Goal: Task Accomplishment & Management: Manage account settings

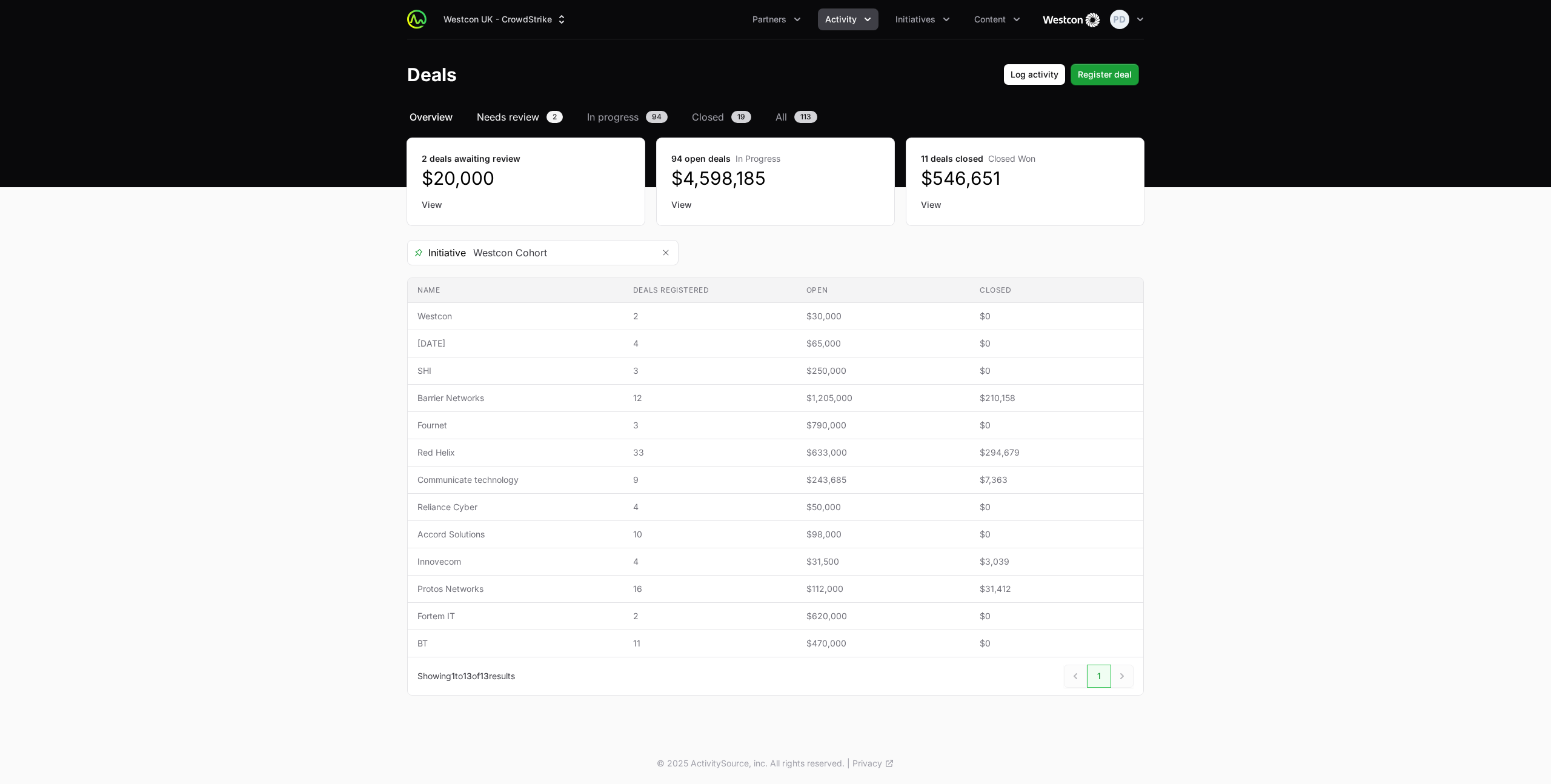
click at [529, 110] on span "Needs review" at bounding box center [508, 116] width 63 height 14
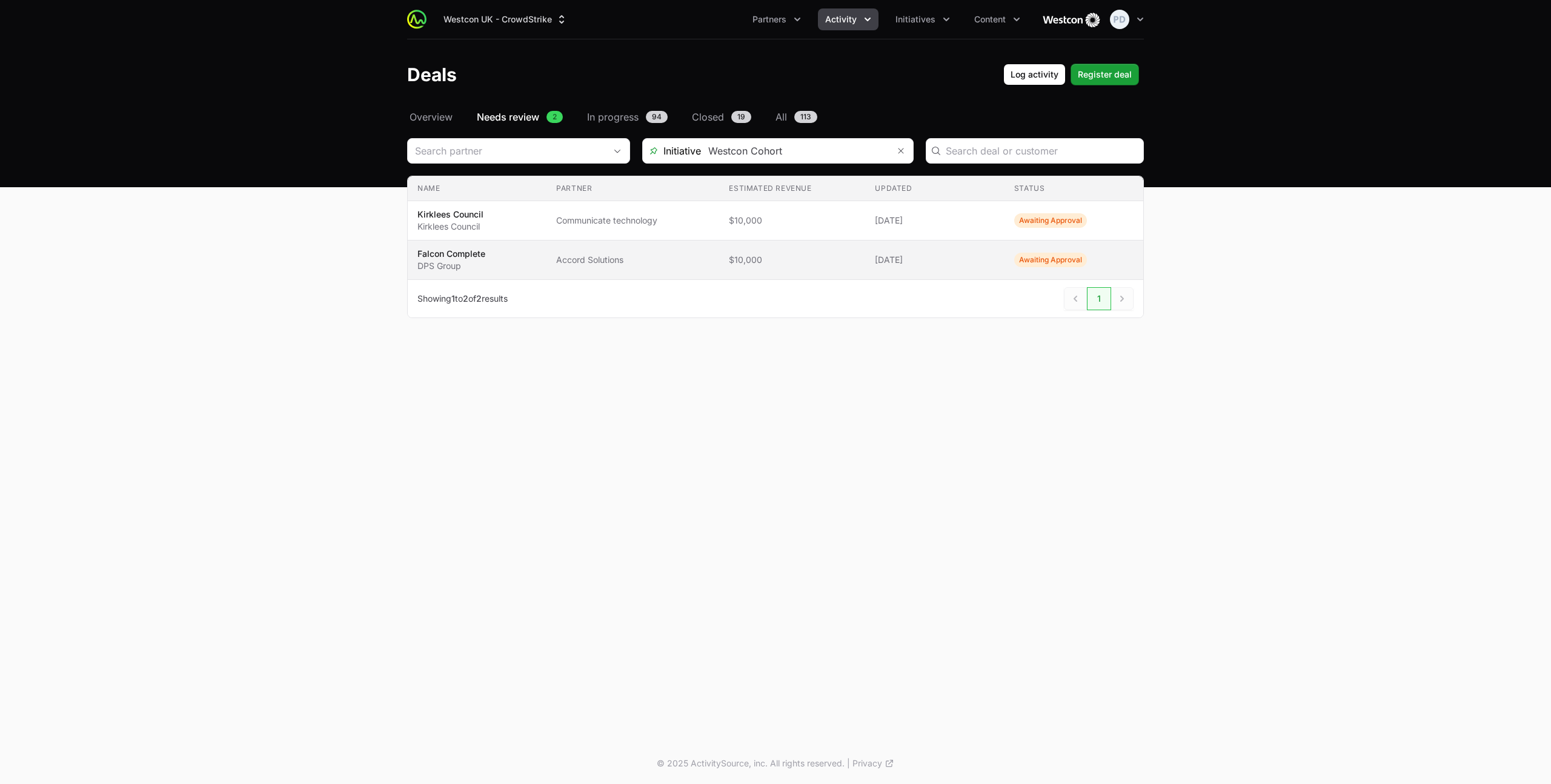
click at [587, 256] on span "Accord Solutions" at bounding box center [632, 260] width 153 height 12
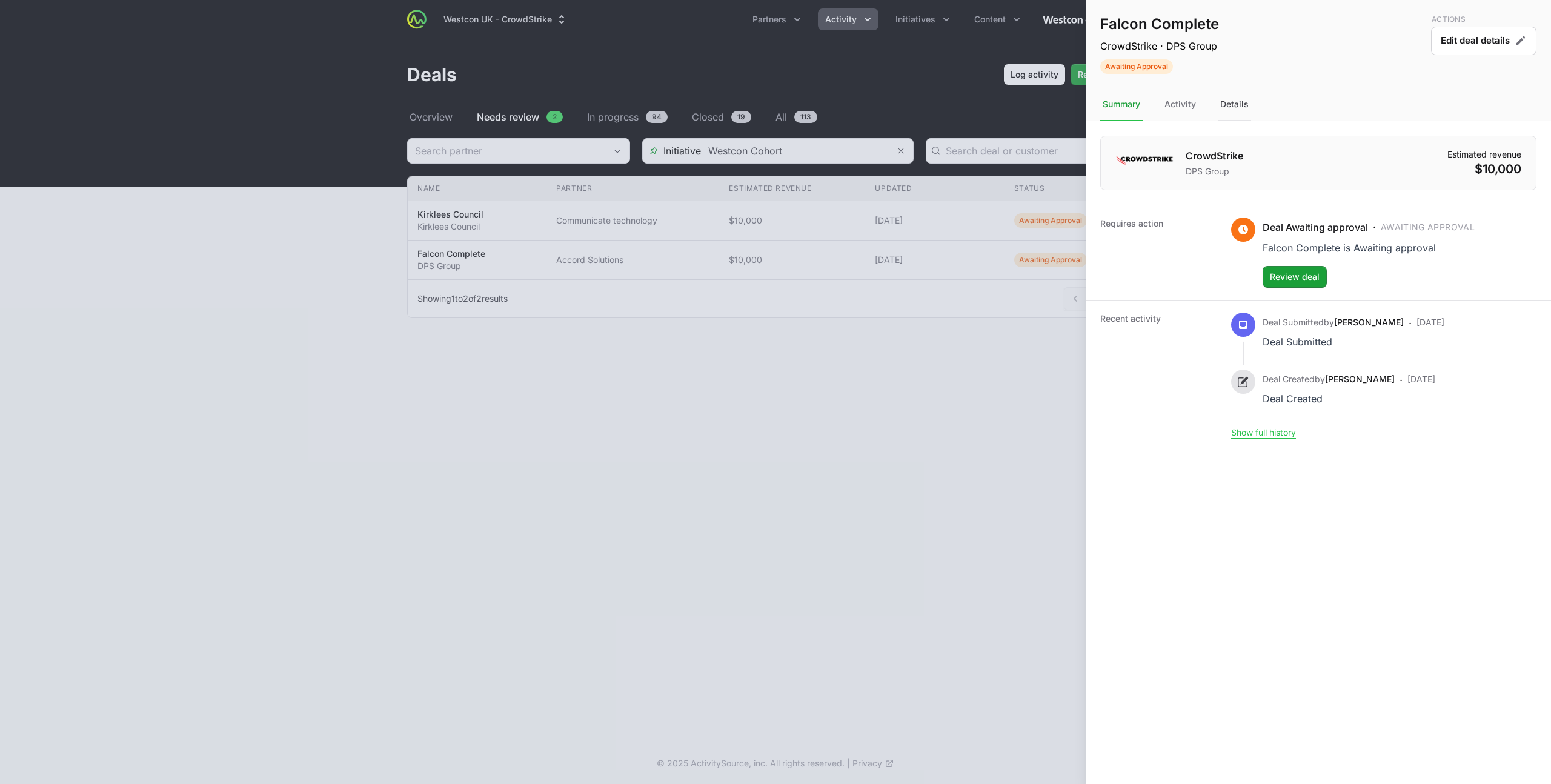
click at [1236, 103] on div "Details" at bounding box center [1233, 105] width 33 height 32
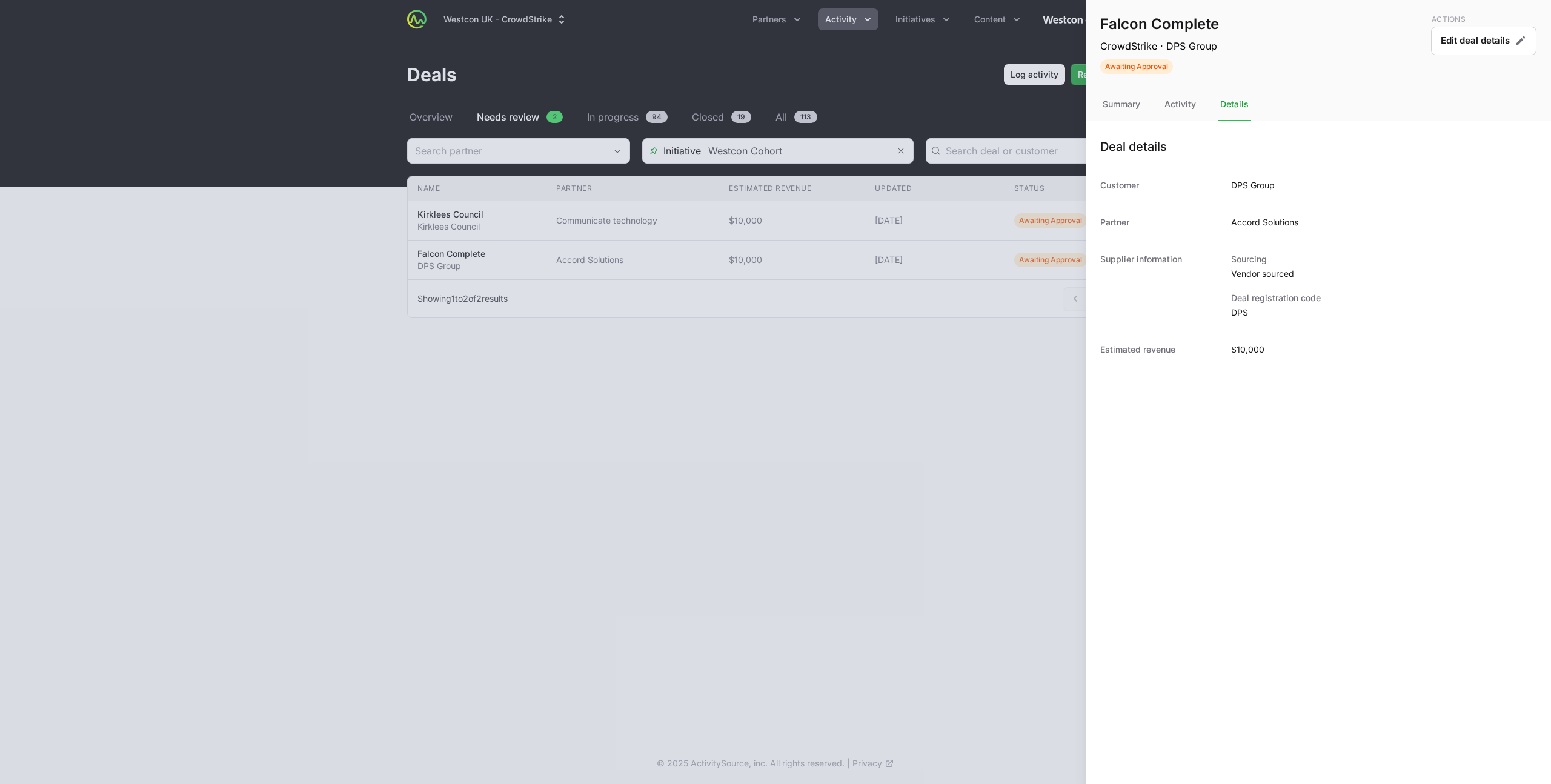
click at [805, 289] on div at bounding box center [776, 392] width 1551 height 784
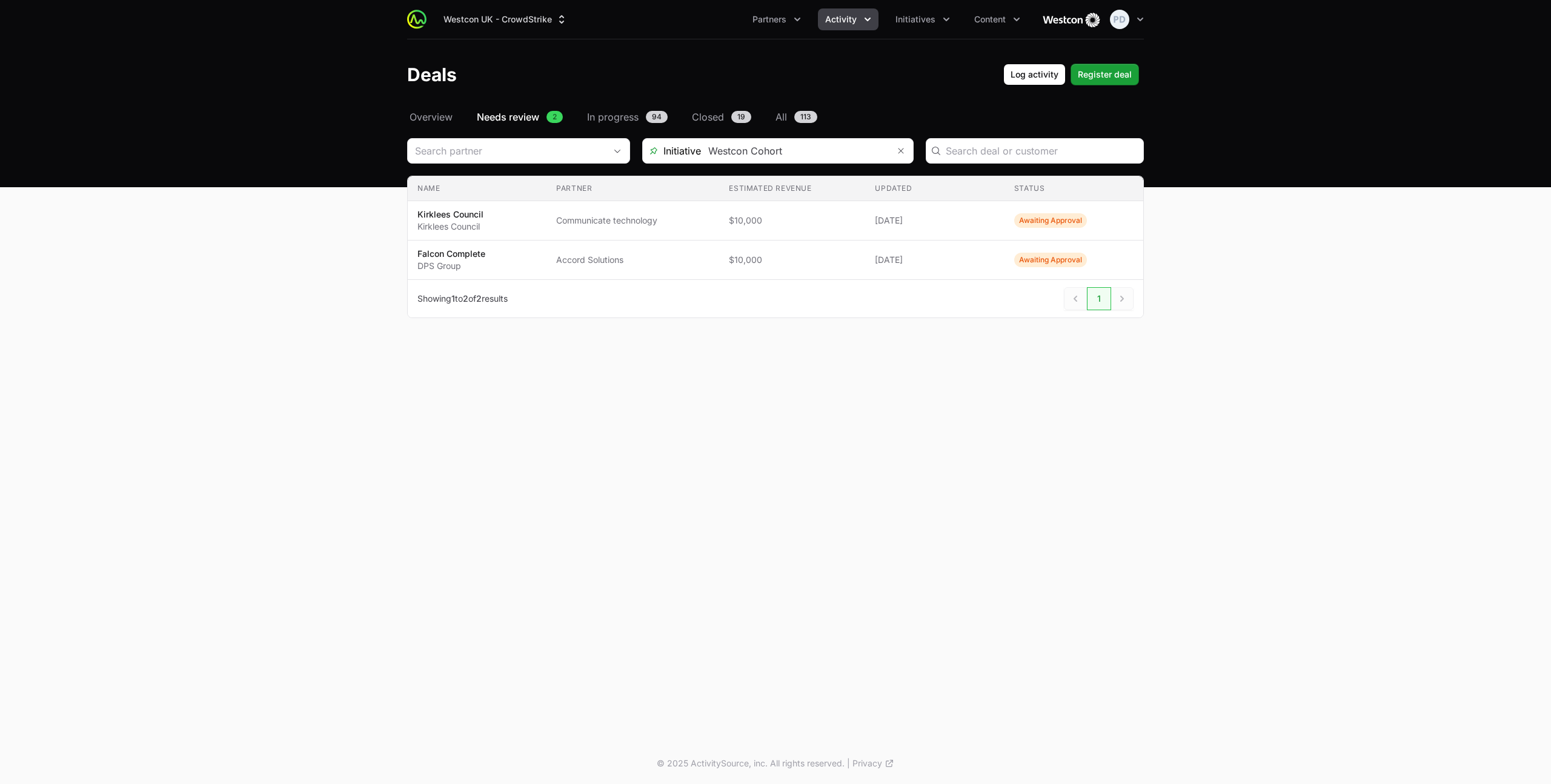
click at [534, 225] on span "Kirklees Council Kirklees Council" at bounding box center [477, 220] width 119 height 24
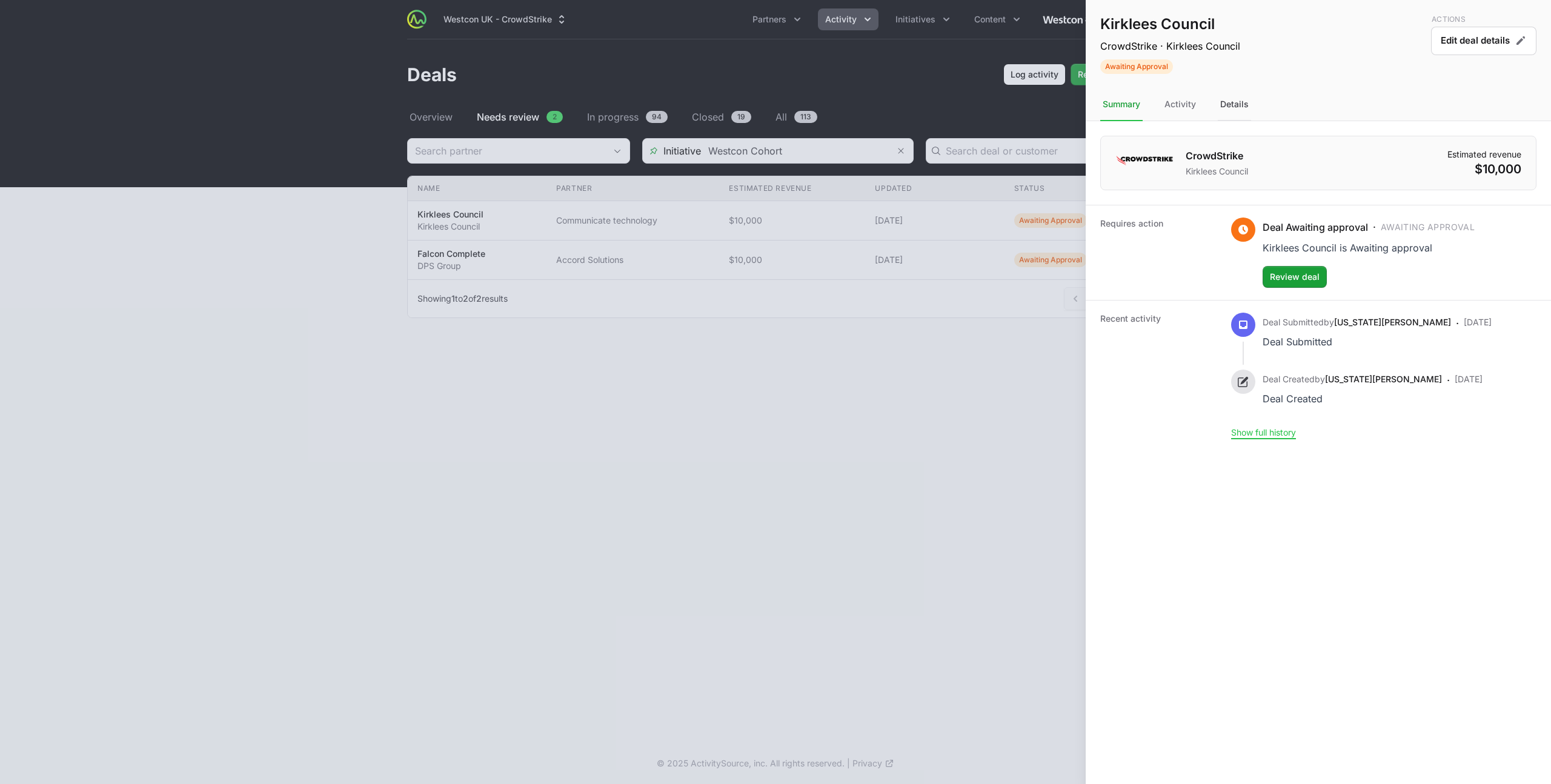
click at [1243, 108] on div "Details" at bounding box center [1233, 105] width 33 height 32
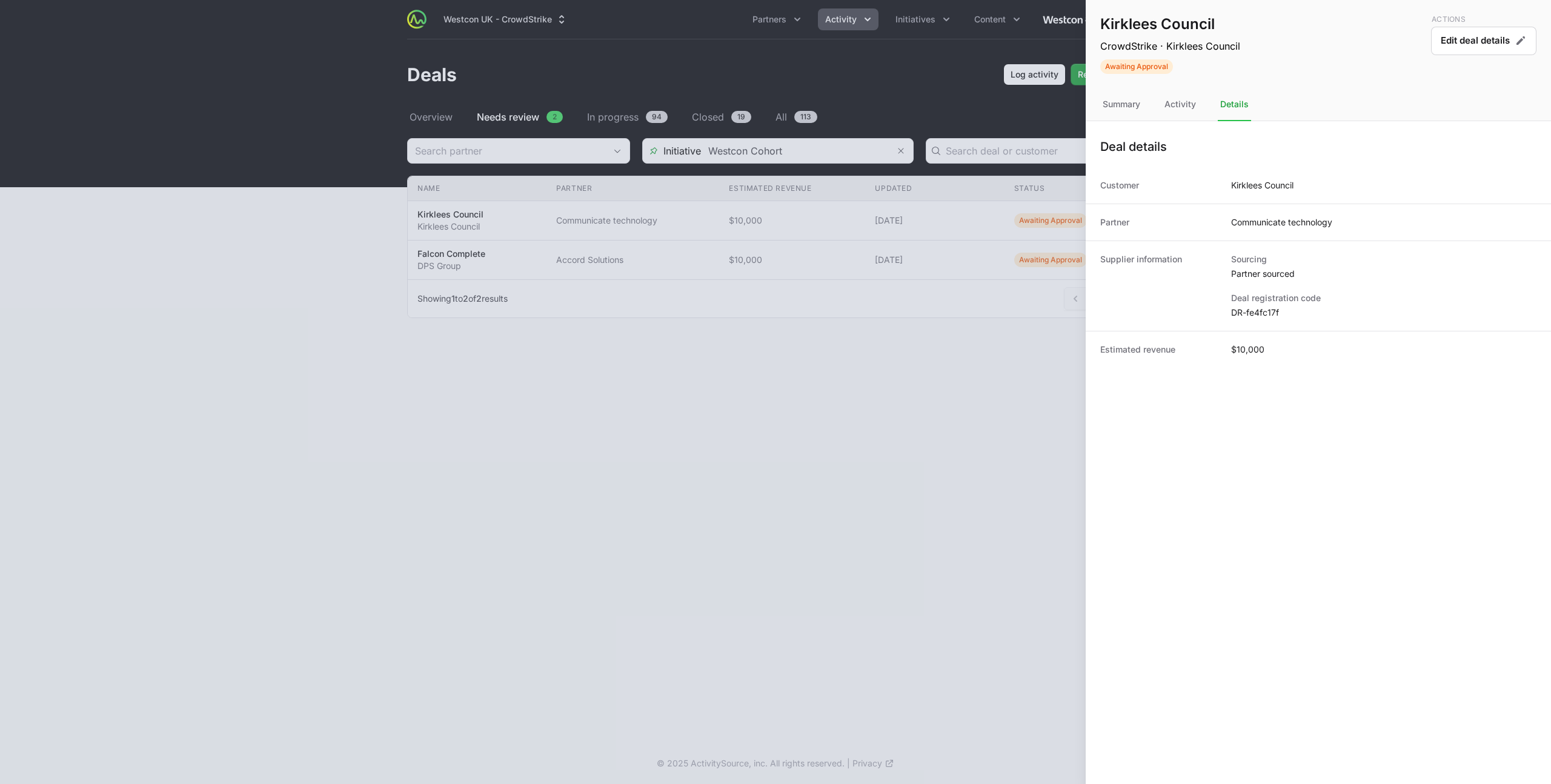
click at [1266, 309] on dd "DR-fe4fc17f" at bounding box center [1384, 312] width 305 height 12
copy dl "DR-fe4fc17f"
click at [819, 280] on div at bounding box center [776, 392] width 1551 height 784
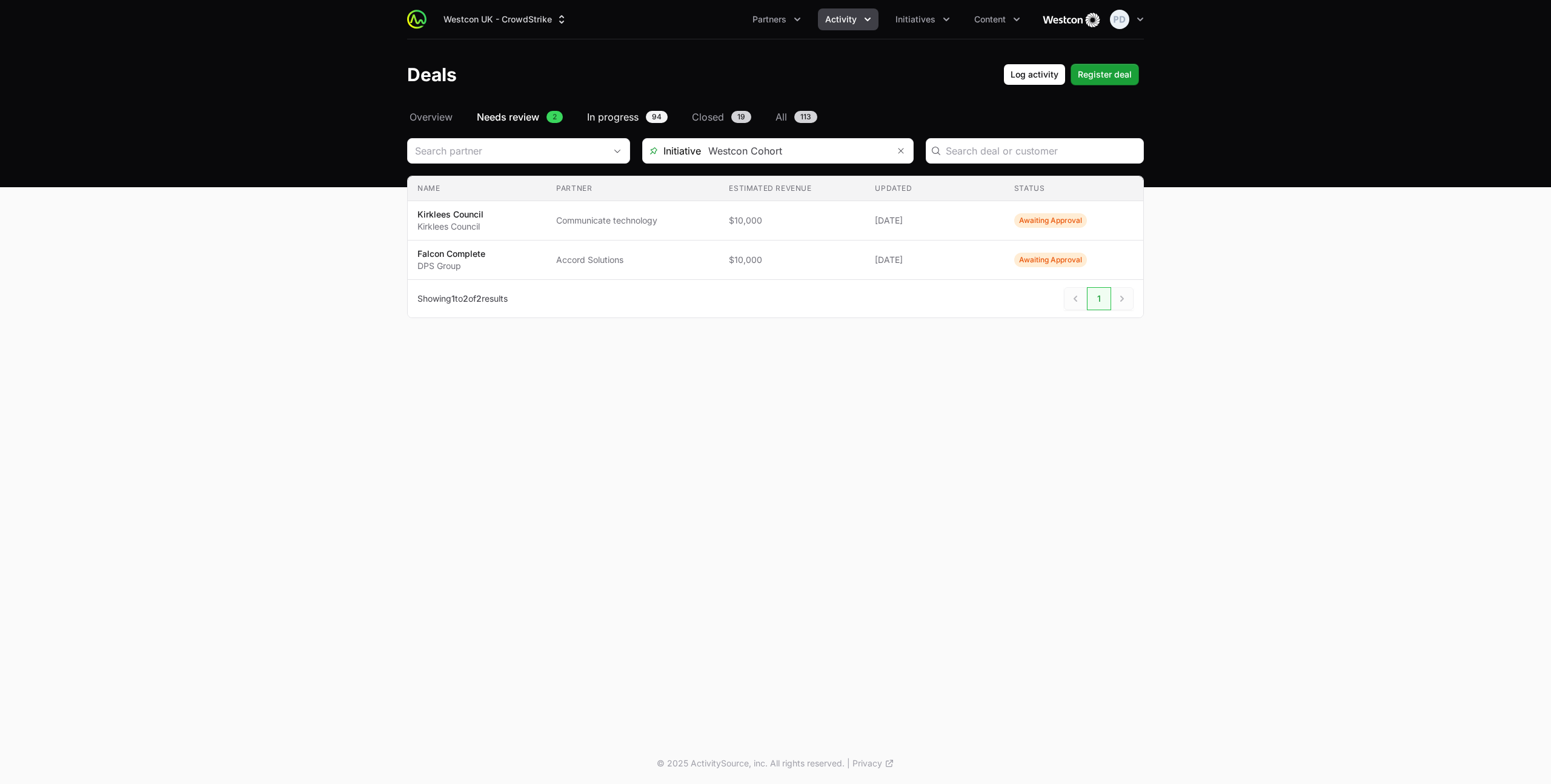
click at [626, 119] on span "In progress" at bounding box center [613, 116] width 51 height 14
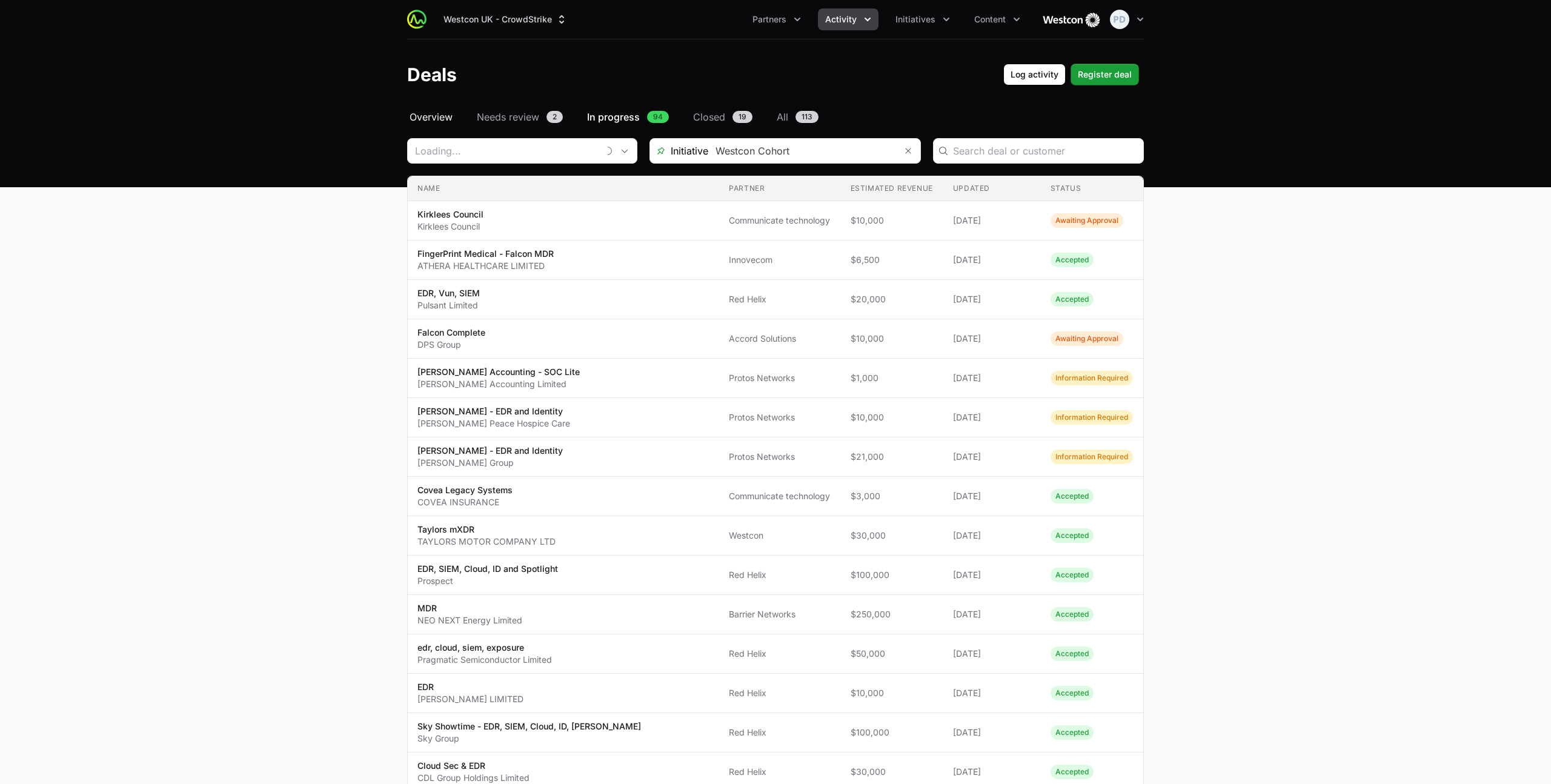
click at [436, 121] on span "Overview" at bounding box center [430, 116] width 43 height 14
click at [837, 27] on button "Activity" at bounding box center [848, 19] width 61 height 22
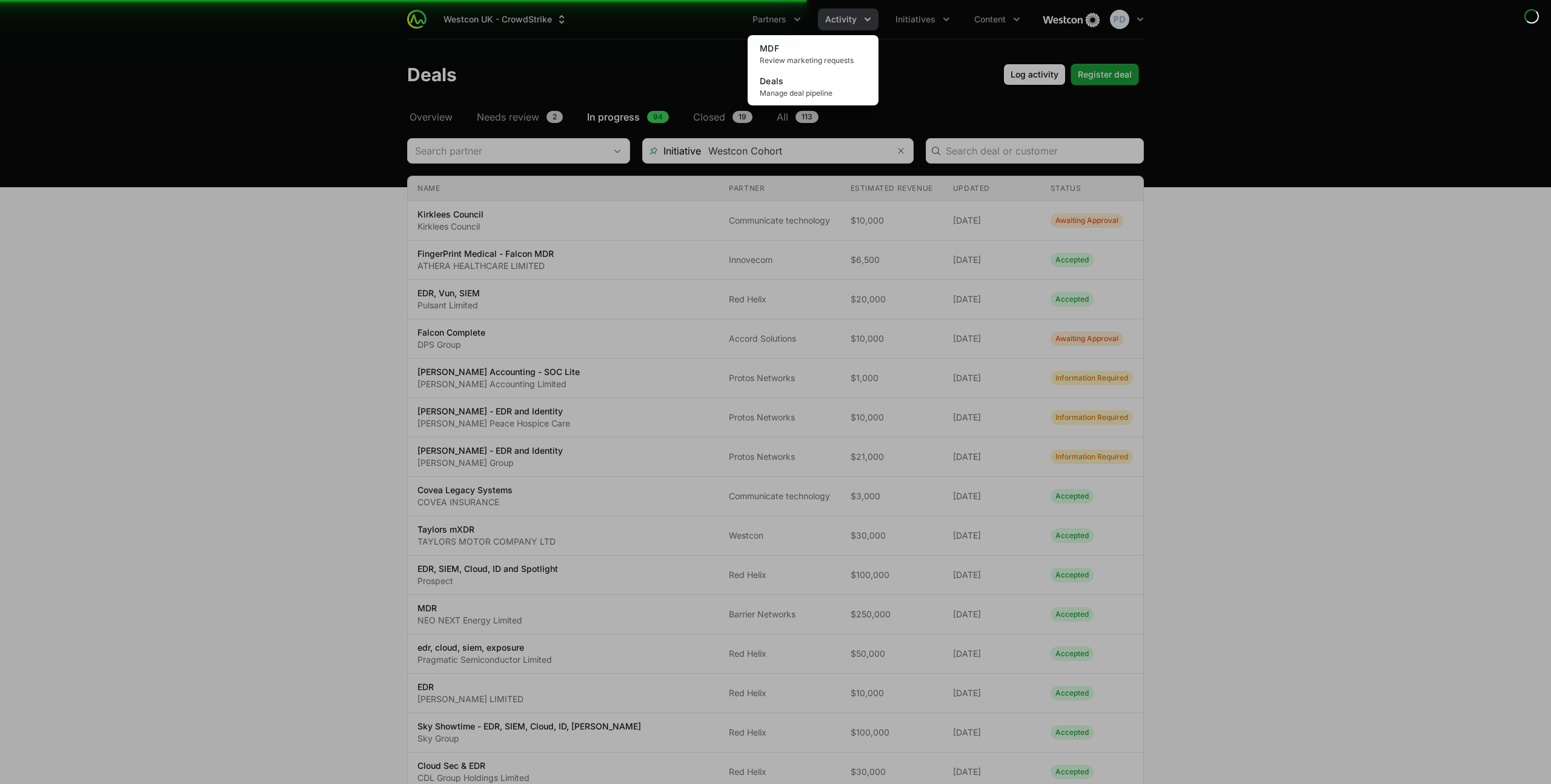
click at [848, 24] on div "Activity menu" at bounding box center [776, 392] width 1551 height 784
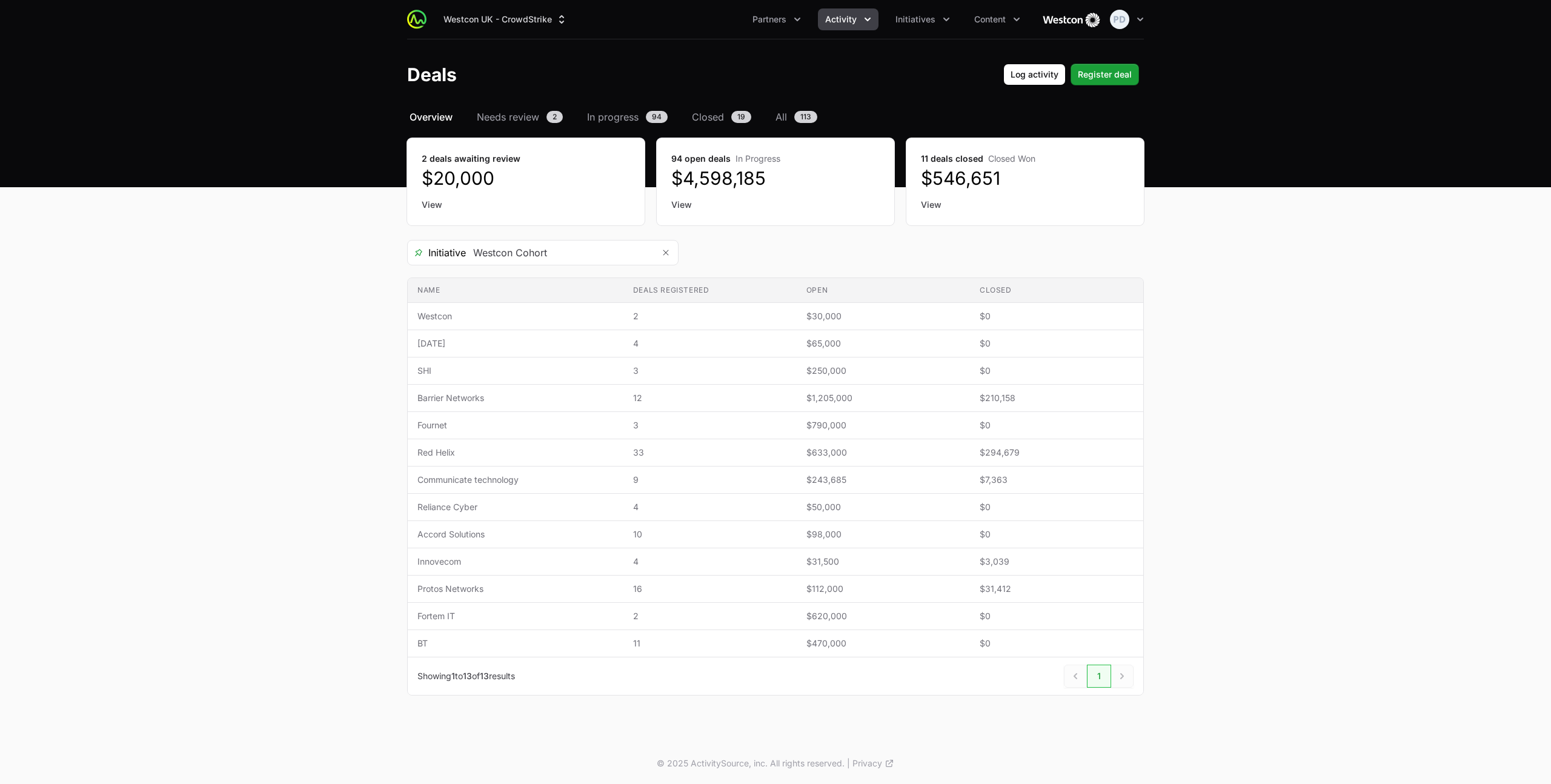
click at [849, 23] on span "Activity" at bounding box center [840, 19] width 31 height 12
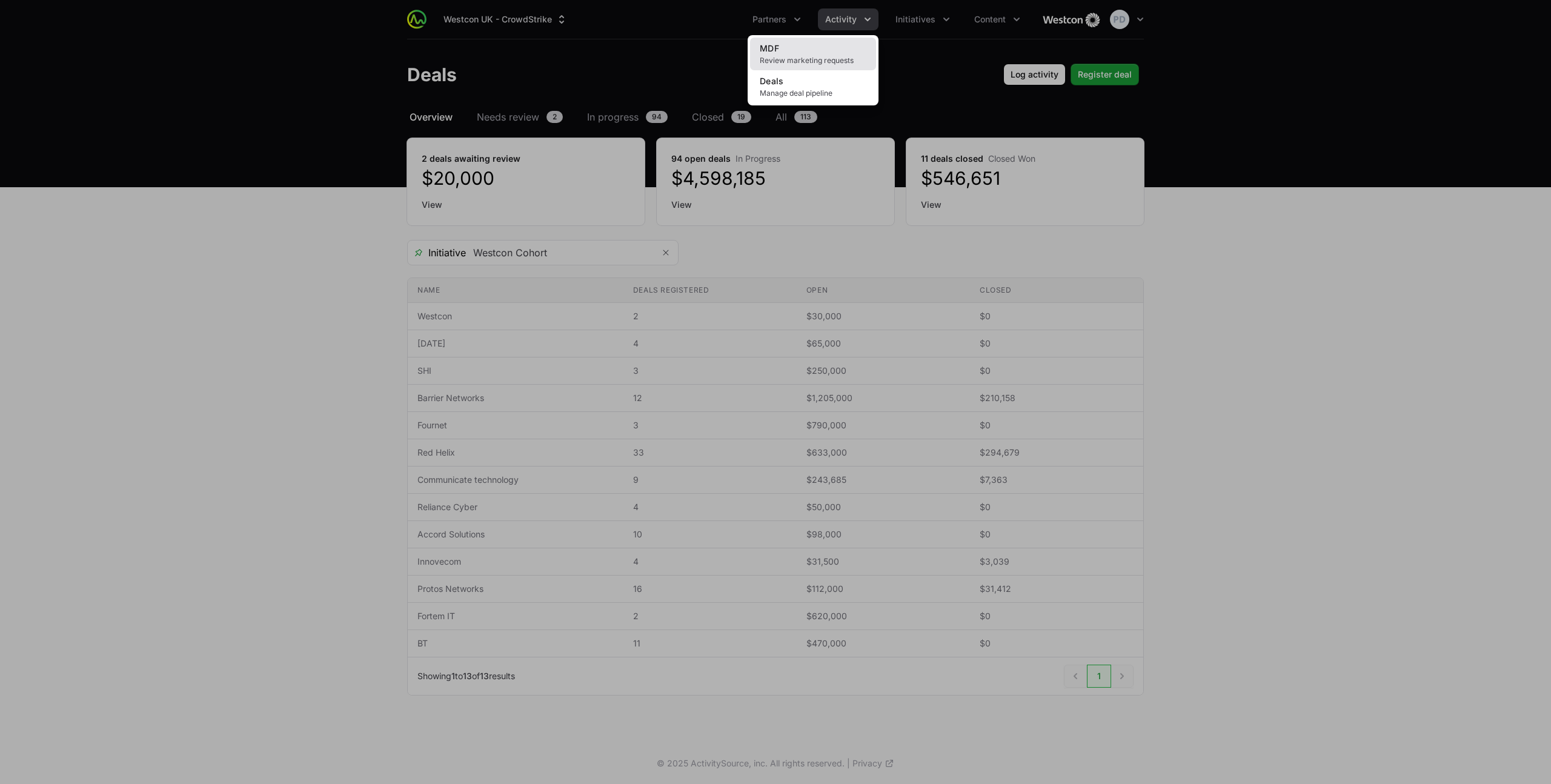
click at [831, 53] on link "MDF Review marketing requests" at bounding box center [813, 53] width 126 height 32
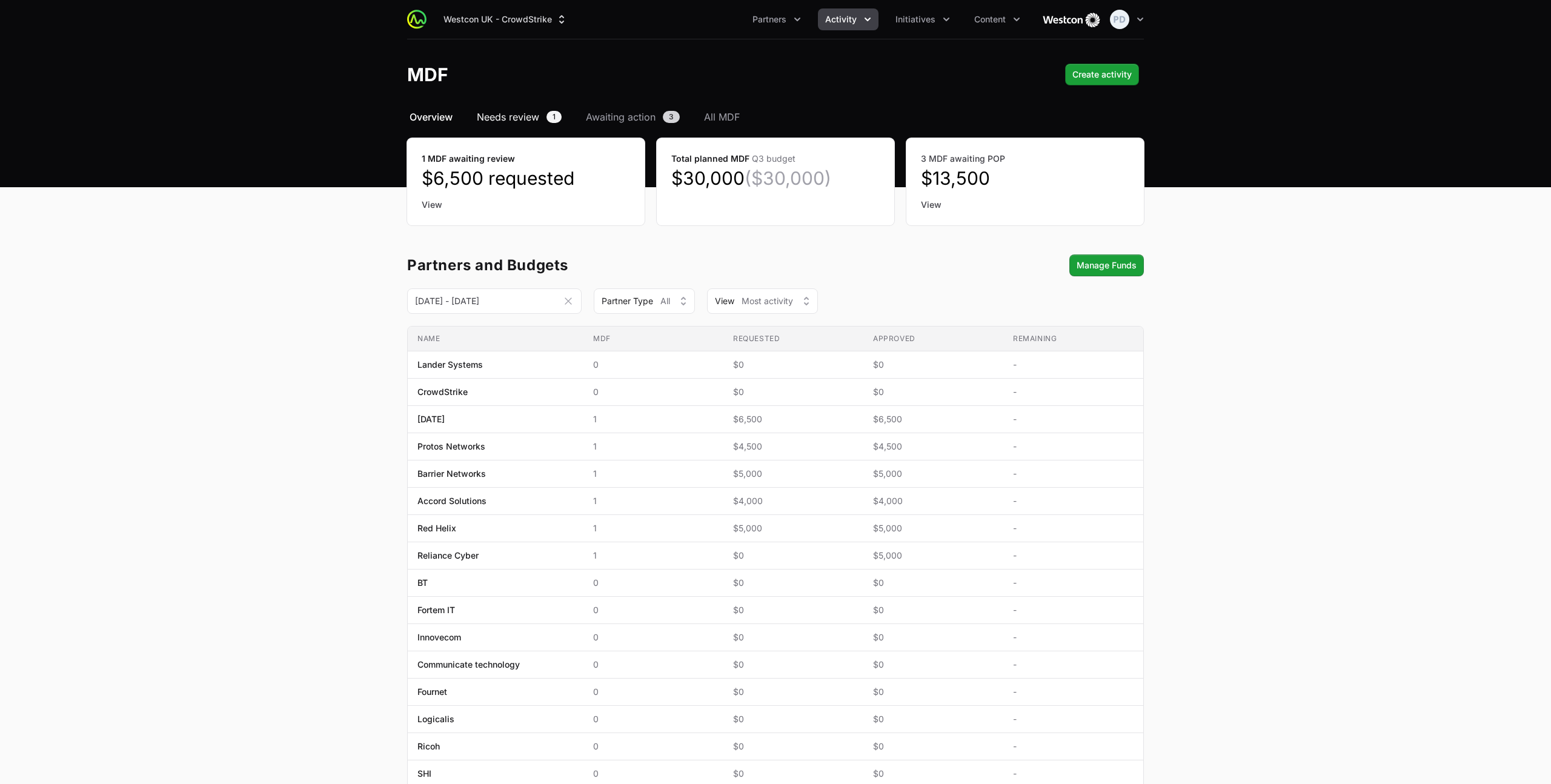
click at [508, 116] on span "Needs review" at bounding box center [508, 116] width 63 height 14
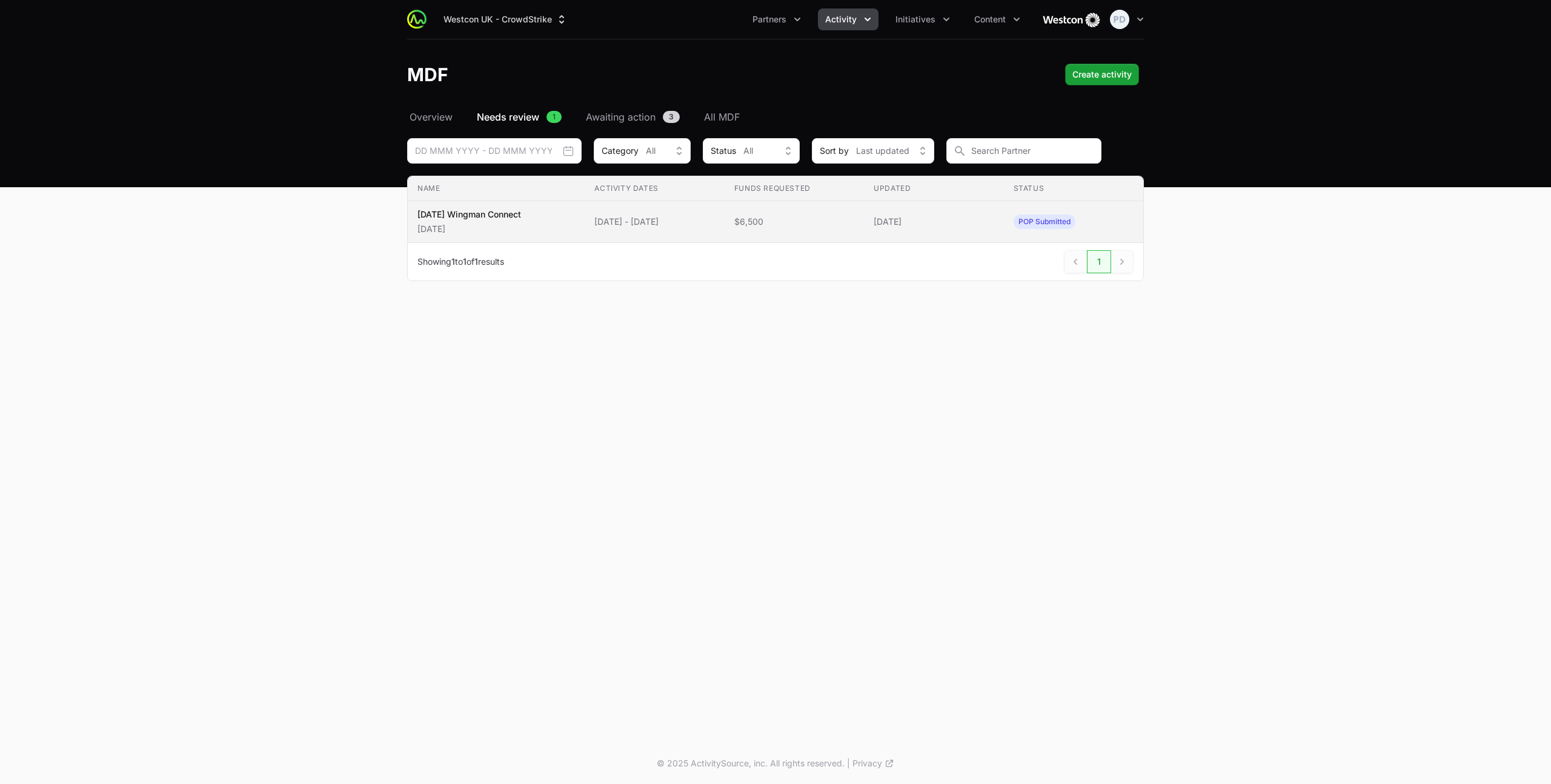
click at [562, 219] on td "Name SEP2 Wingman Connect Sep2" at bounding box center [496, 222] width 177 height 42
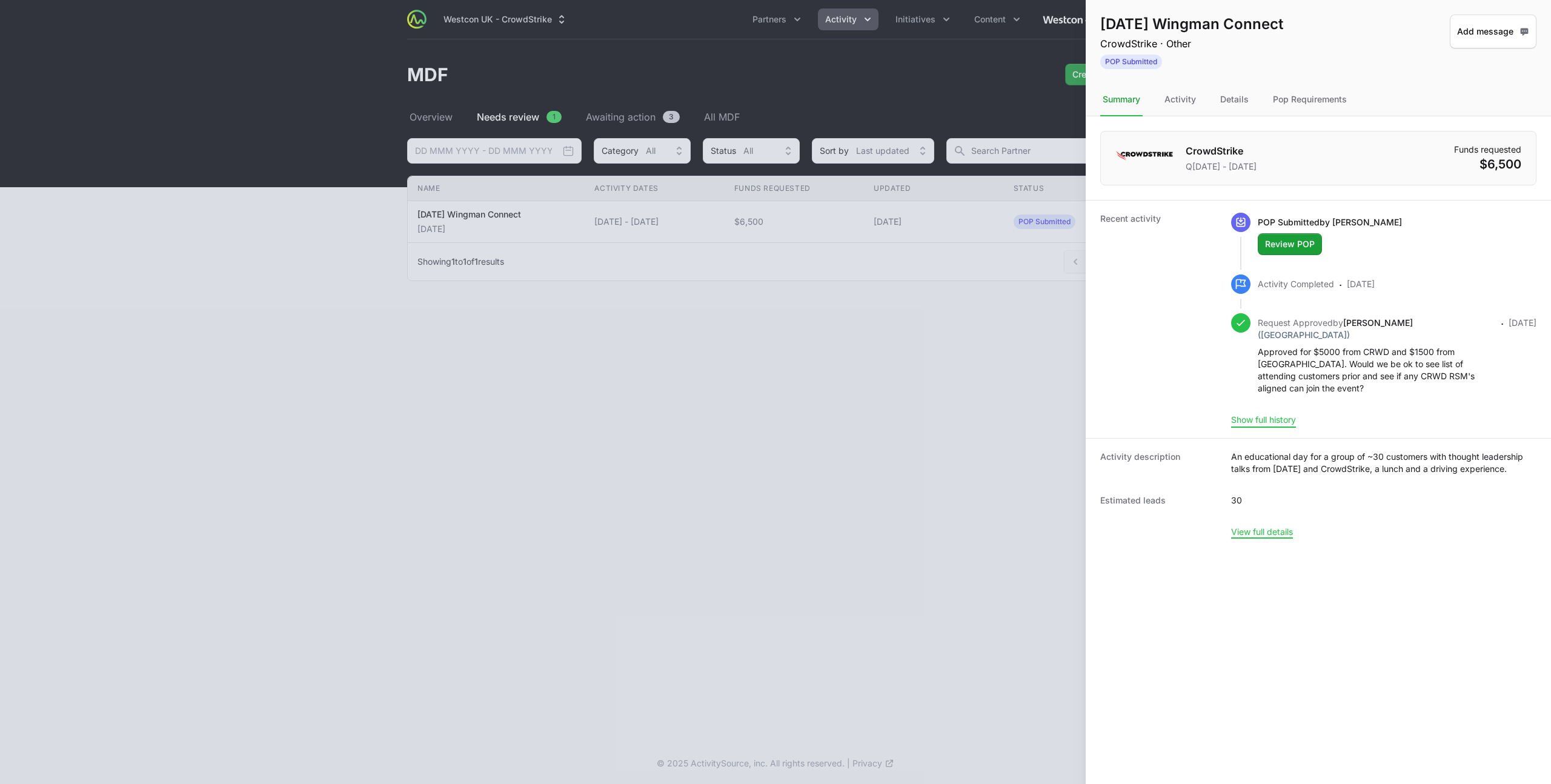
click at [1276, 423] on button "Show full history" at bounding box center [1264, 419] width 65 height 10
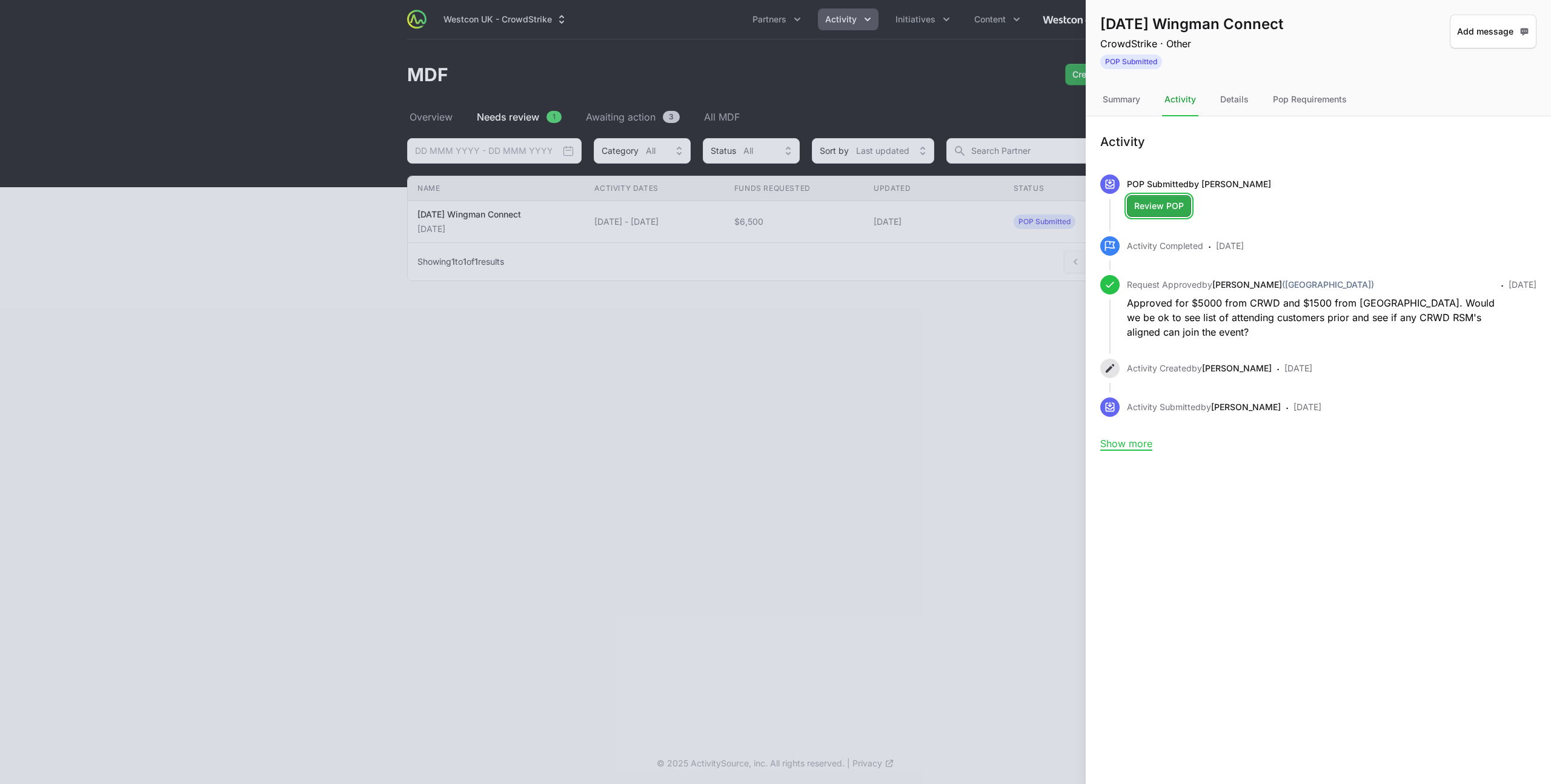
click at [1162, 207] on span "Review POP" at bounding box center [1159, 206] width 49 height 14
